Goal: Entertainment & Leisure: Consume media (video, audio)

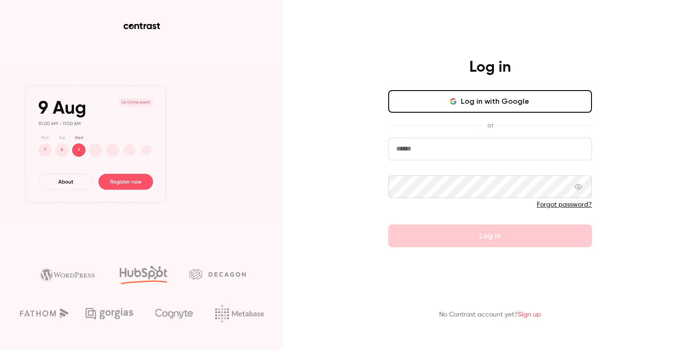
click at [522, 93] on button "Log in with Google" at bounding box center [490, 101] width 204 height 23
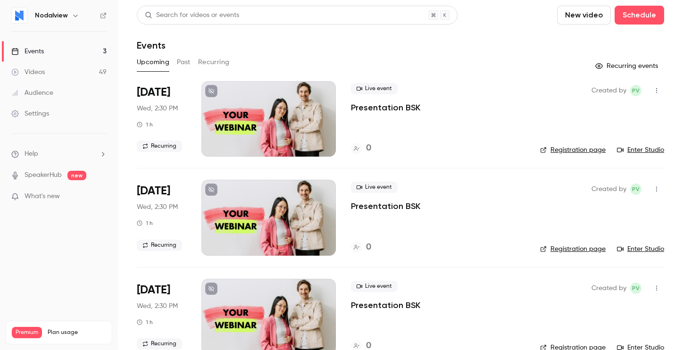
click at [50, 77] on link "Videos 49" at bounding box center [59, 72] width 118 height 21
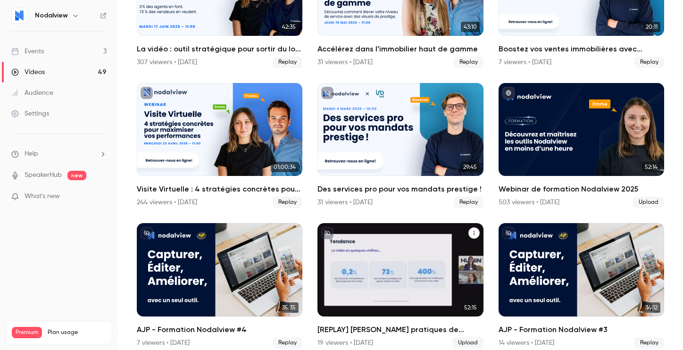
scroll to position [143, 0]
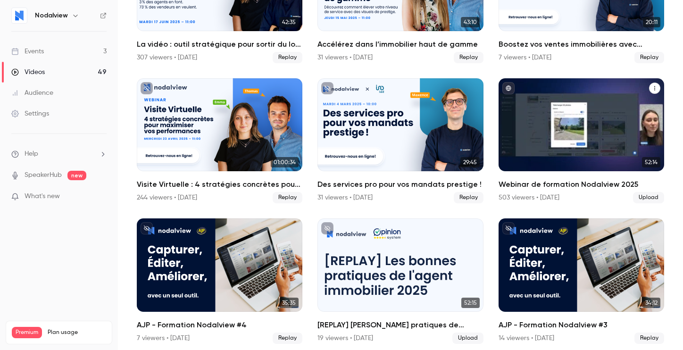
click at [619, 131] on div "Webinar de formation Nodalview 2025" at bounding box center [582, 124] width 166 height 93
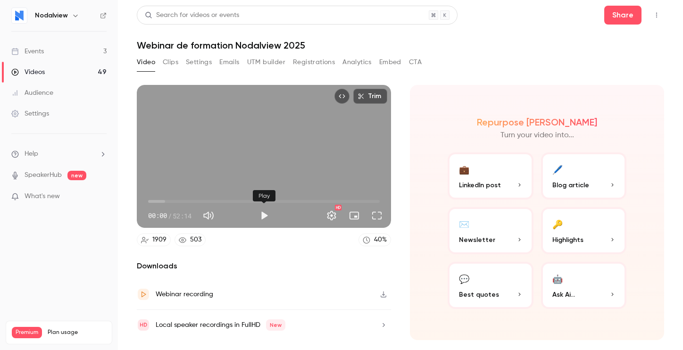
click at [264, 216] on button "Play" at bounding box center [264, 215] width 19 height 19
click at [374, 215] on button "Full screen" at bounding box center [377, 215] width 19 height 19
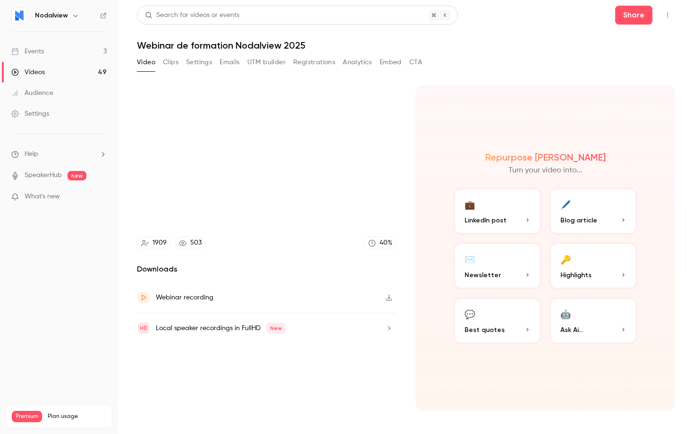
type input "****"
click at [670, 350] on button "Exit full screen" at bounding box center [679, 421] width 19 height 19
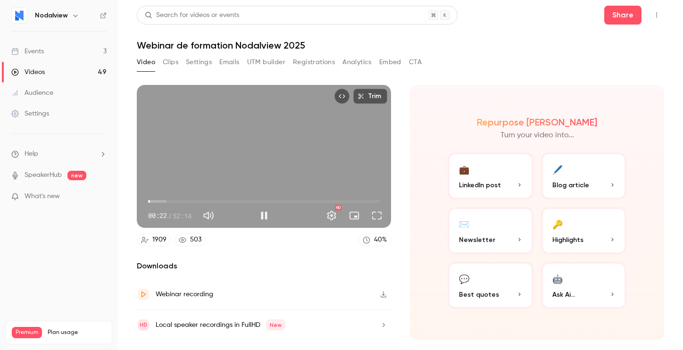
click at [264, 218] on button "Pause" at bounding box center [264, 215] width 19 height 19
click at [264, 218] on button "Play" at bounding box center [264, 215] width 19 height 19
click at [377, 219] on button "Full screen" at bounding box center [377, 215] width 19 height 19
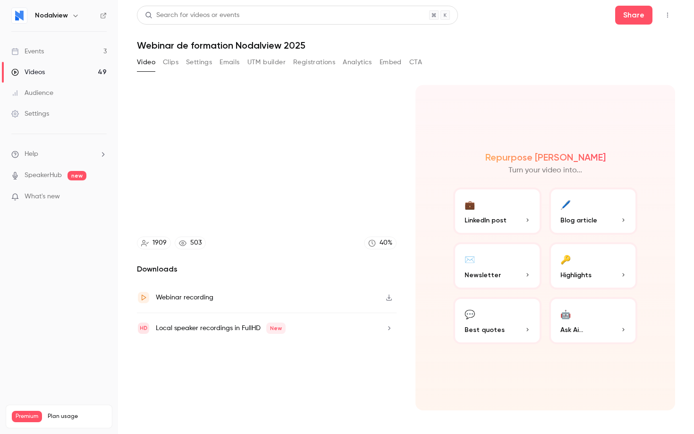
click at [373, 209] on button "Exit full screen" at bounding box center [382, 218] width 19 height 19
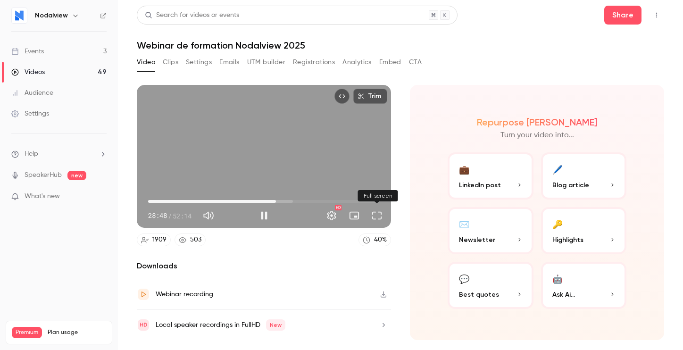
click at [375, 213] on button "Full screen" at bounding box center [377, 215] width 19 height 19
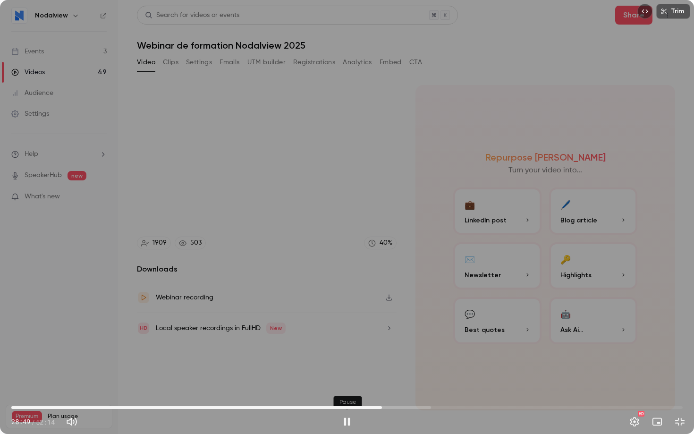
click at [347, 350] on button "Pause" at bounding box center [346, 421] width 19 height 19
click at [349, 350] on button "Play" at bounding box center [346, 421] width 19 height 19
click at [341, 350] on div "Pause" at bounding box center [346, 421] width 19 height 19
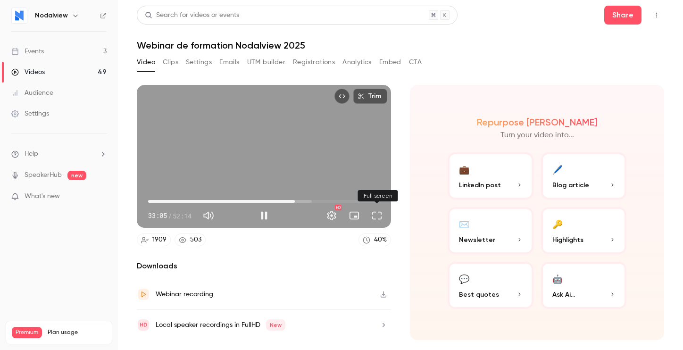
click at [371, 216] on button "Full screen" at bounding box center [377, 215] width 19 height 19
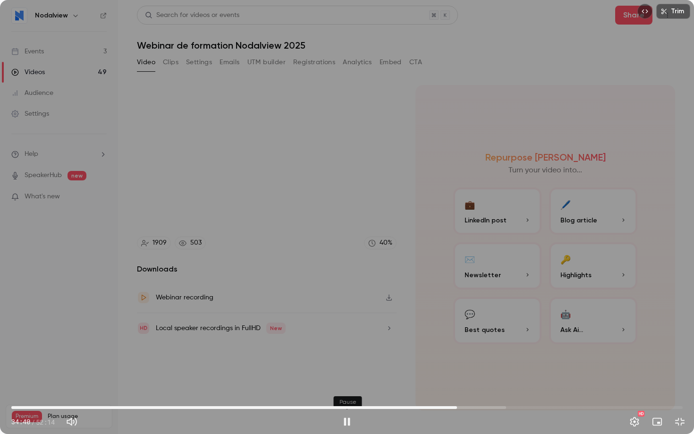
click at [349, 350] on button "Pause" at bounding box center [346, 421] width 19 height 19
type input "******"
